Goal: Task Accomplishment & Management: Complete application form

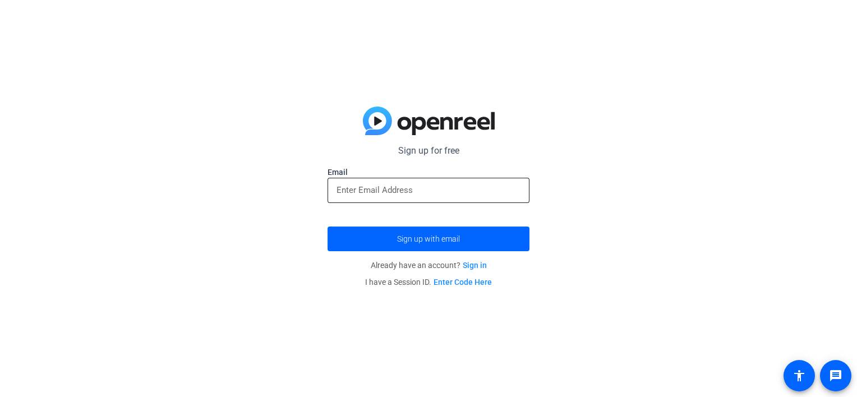
click at [408, 182] on div at bounding box center [429, 190] width 184 height 25
click at [405, 188] on input "email" at bounding box center [429, 189] width 184 height 13
type input "[EMAIL_ADDRESS][DOMAIN_NAME]"
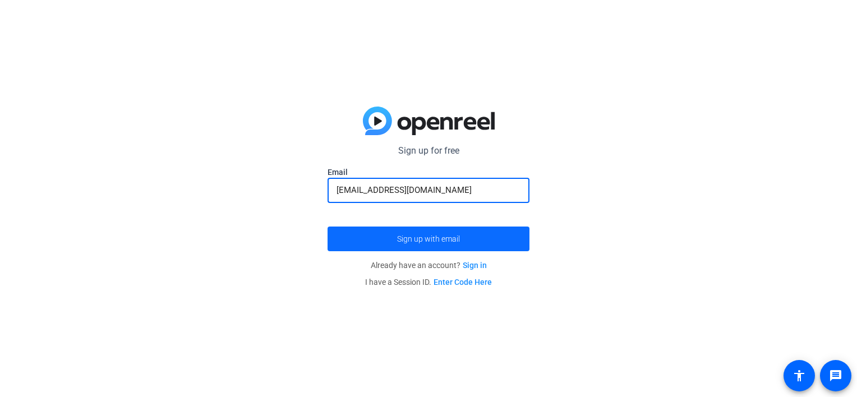
click at [436, 239] on span "Sign up with email" at bounding box center [428, 239] width 63 height 0
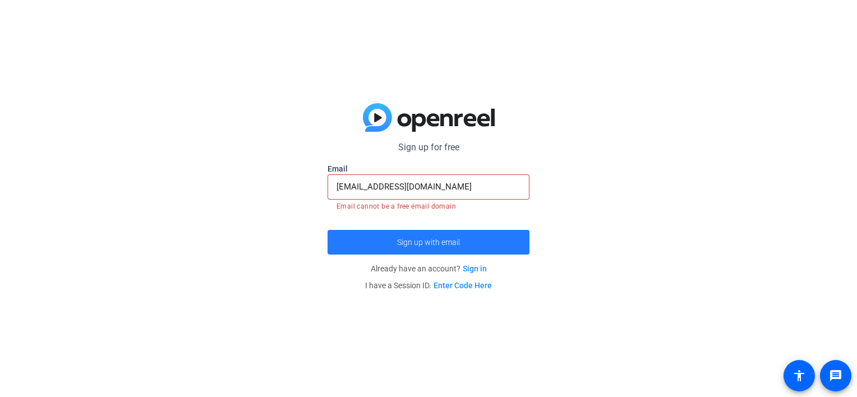
click at [463, 247] on span "submit" at bounding box center [429, 242] width 202 height 27
click at [418, 242] on span "Sign up with email" at bounding box center [428, 242] width 63 height 0
click at [396, 243] on span "submit" at bounding box center [429, 242] width 202 height 27
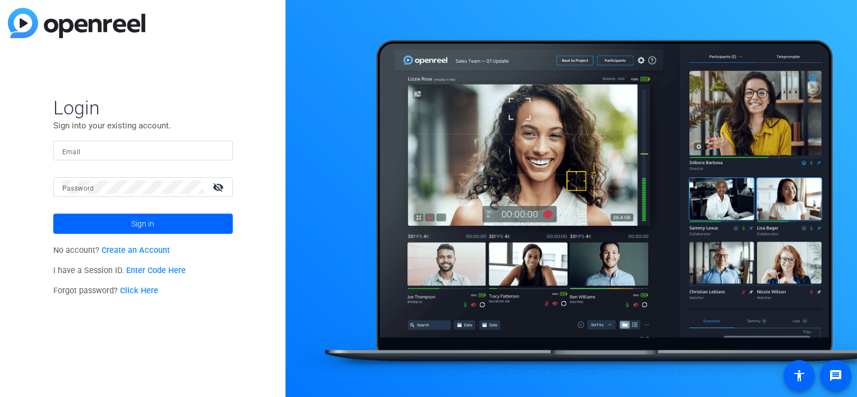
click at [147, 254] on link "Create an Account" at bounding box center [136, 251] width 68 height 10
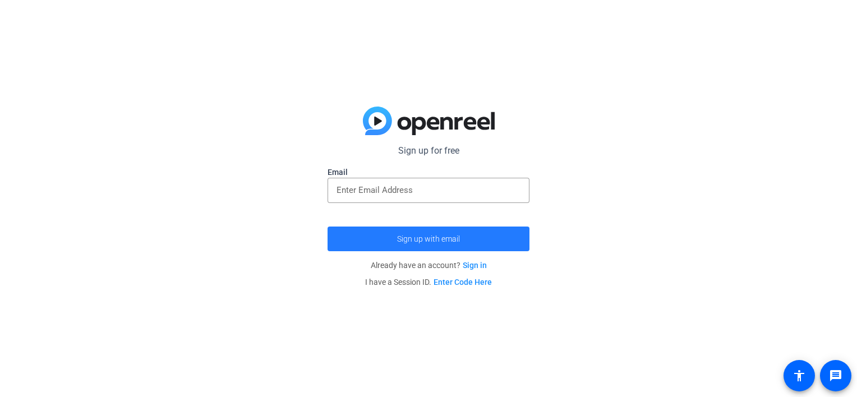
click at [415, 239] on span "Sign up with email" at bounding box center [428, 239] width 63 height 0
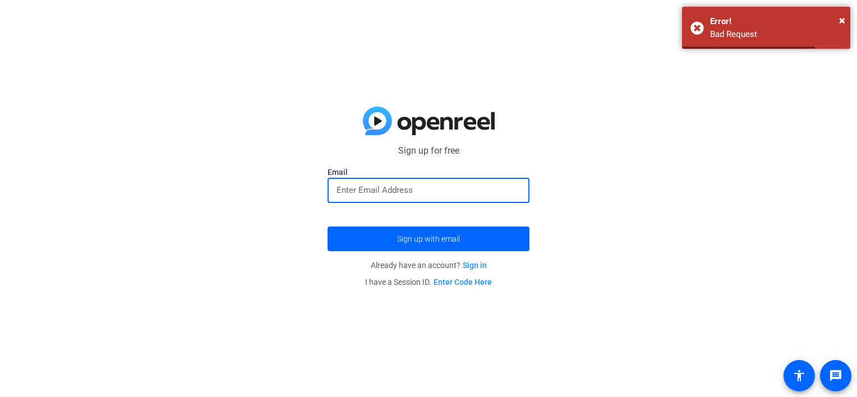
click at [395, 187] on input "email" at bounding box center [429, 189] width 184 height 13
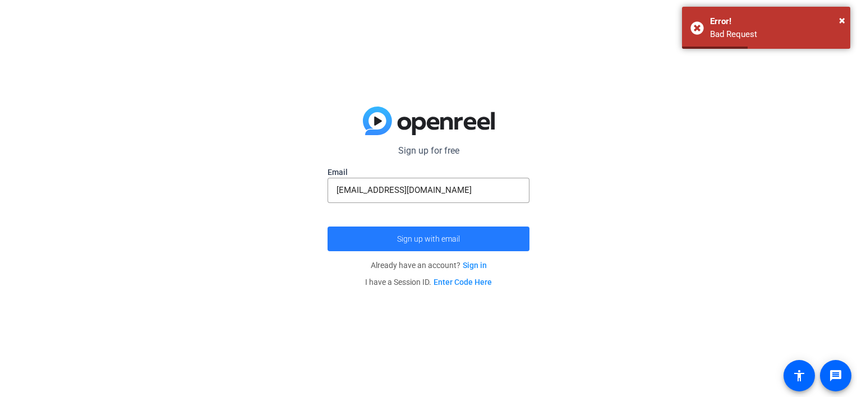
click at [408, 239] on span "Sign up with email" at bounding box center [428, 239] width 63 height 0
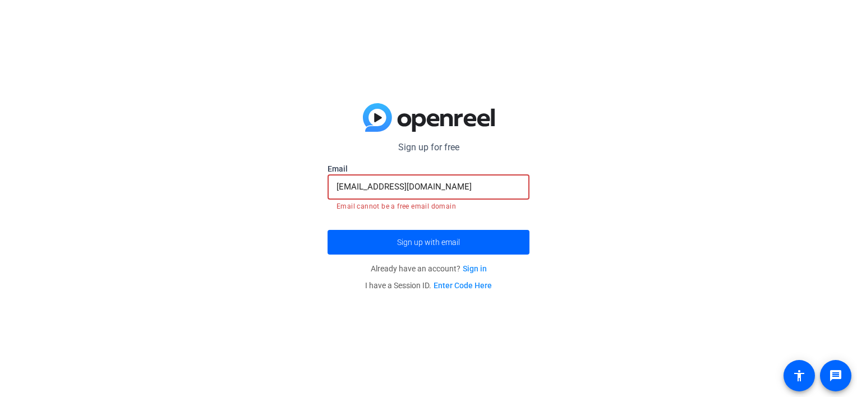
click at [459, 182] on input "[EMAIL_ADDRESS][DOMAIN_NAME]" at bounding box center [429, 186] width 184 height 13
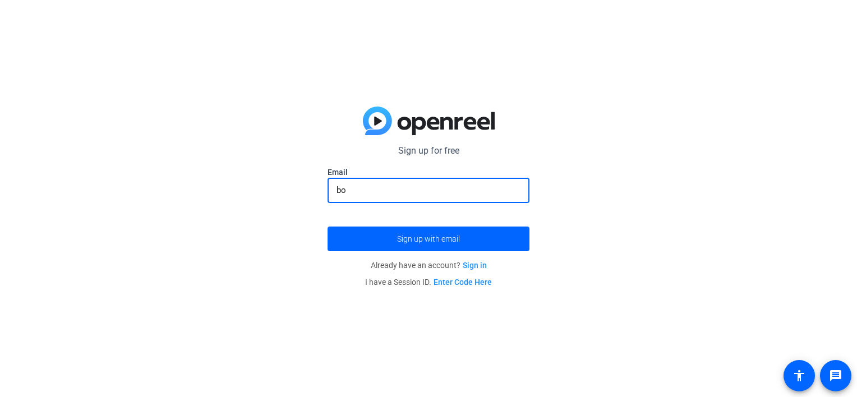
type input "b"
click at [440, 239] on span "Sign up with email" at bounding box center [428, 239] width 63 height 0
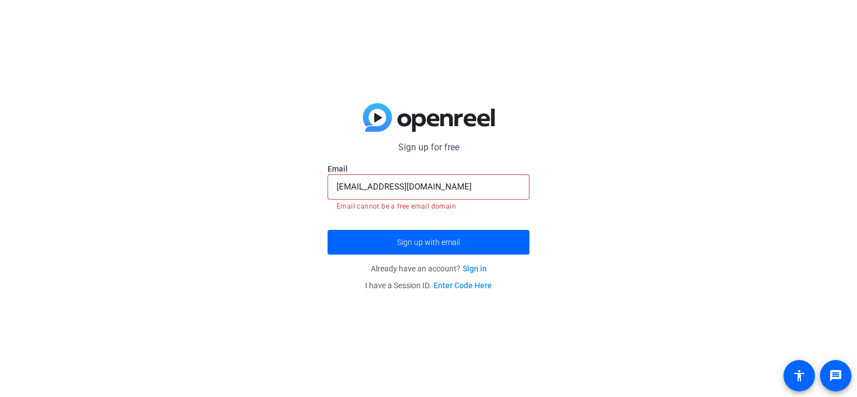
click at [454, 188] on input "mikawillyb@gmail.com" at bounding box center [429, 186] width 184 height 13
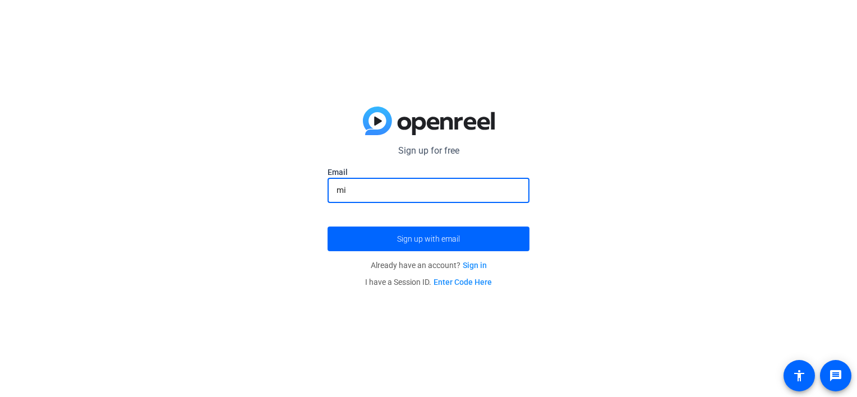
type input "m"
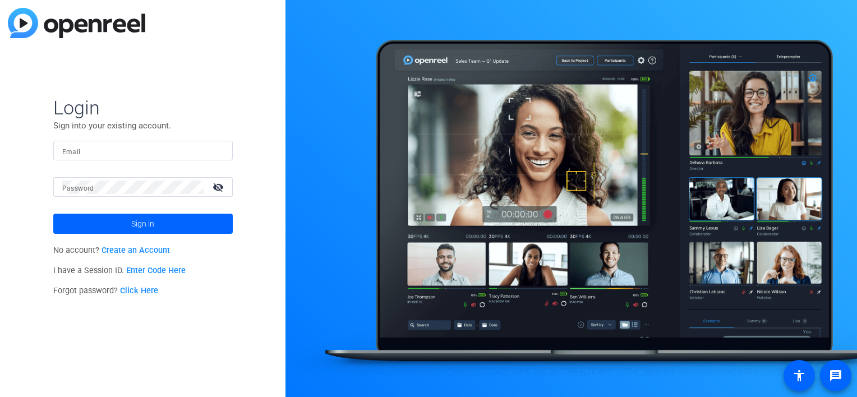
click at [599, 261] on div at bounding box center [572, 198] width 572 height 397
click at [159, 249] on link "Create an Account" at bounding box center [136, 251] width 68 height 10
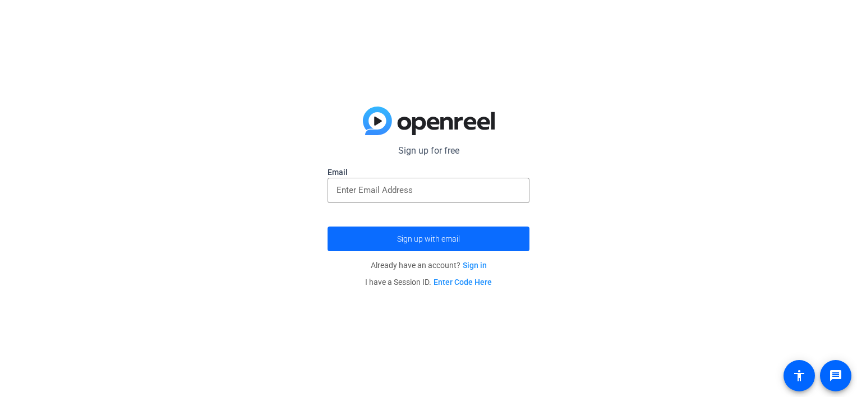
click at [449, 246] on span "submit" at bounding box center [429, 239] width 202 height 27
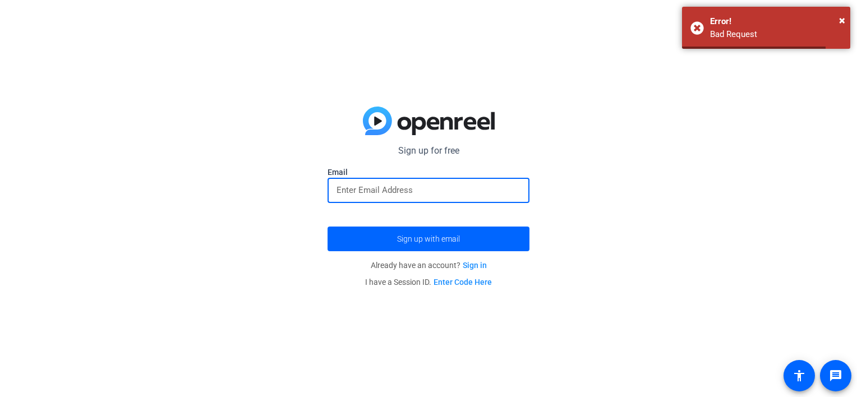
click at [399, 190] on input "email" at bounding box center [429, 189] width 184 height 13
type input "[EMAIL_ADDRESS][DOMAIN_NAME]"
click at [410, 239] on span "Sign up with email" at bounding box center [428, 239] width 63 height 0
